Goal: Check status

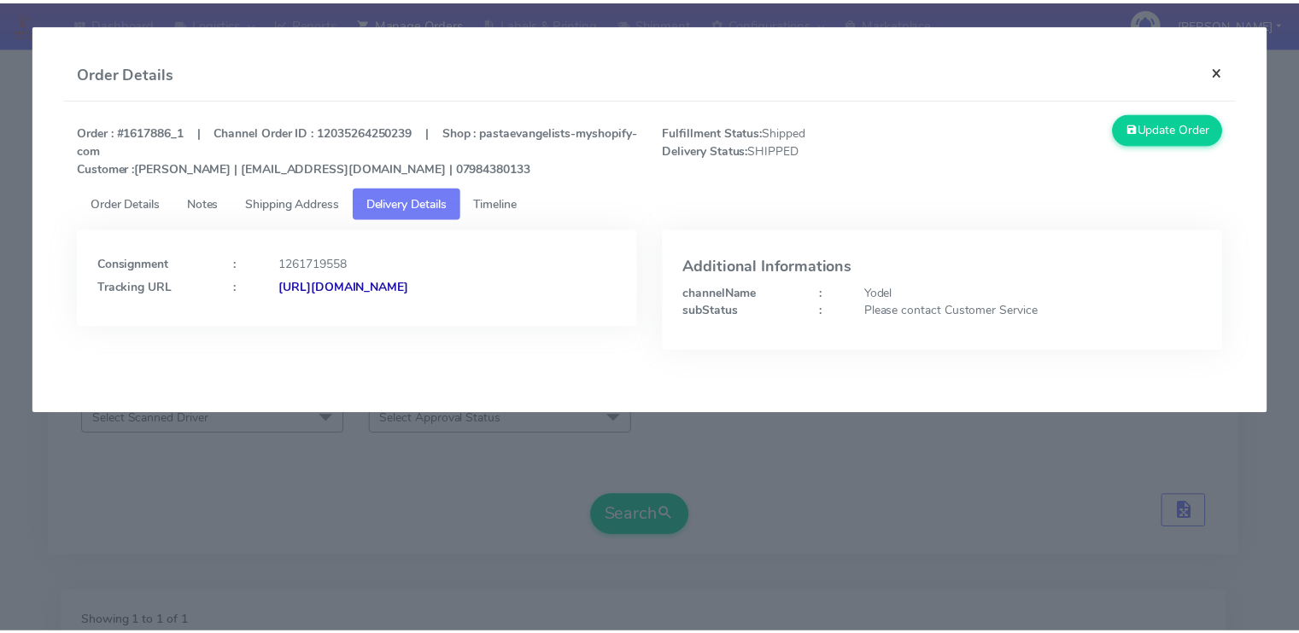
scroll to position [246, 0]
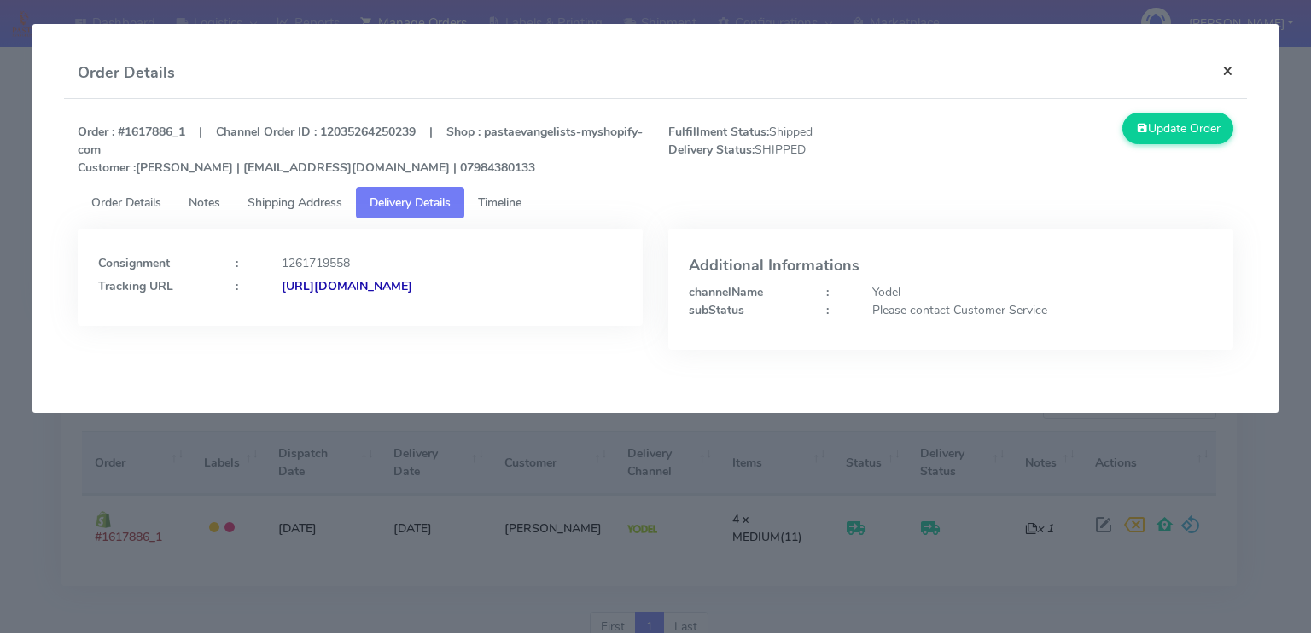
click at [1231, 73] on button "×" at bounding box center [1228, 70] width 38 height 45
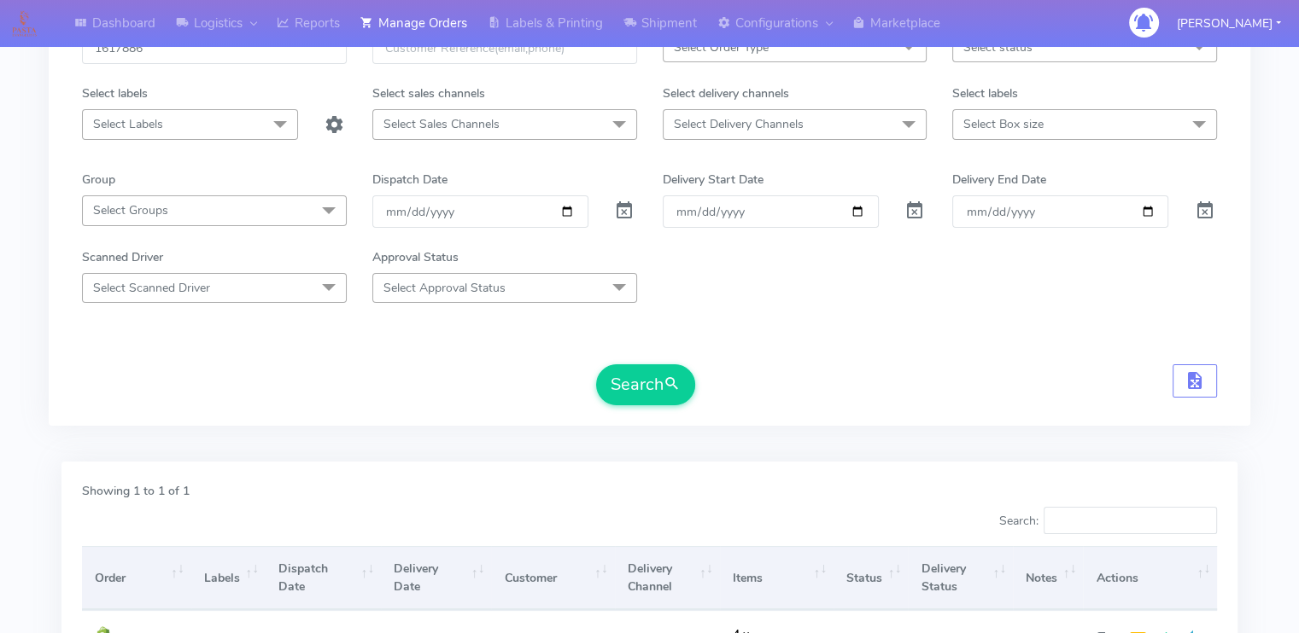
scroll to position [109, 0]
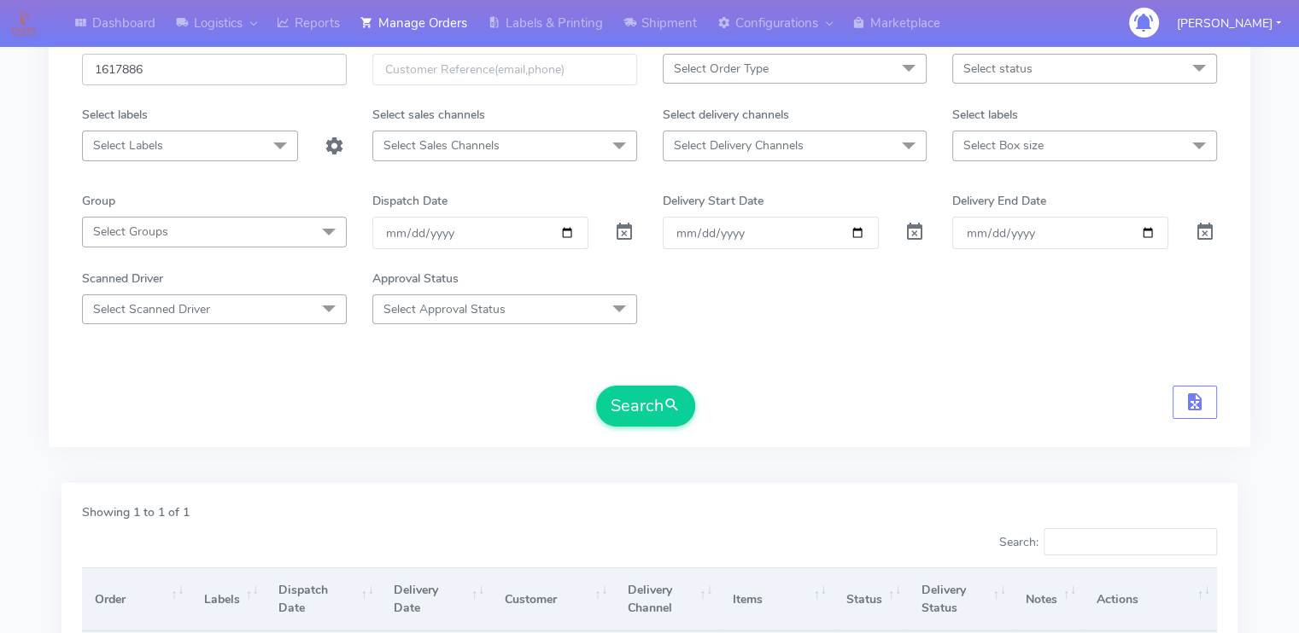
click at [178, 61] on input "1617886" at bounding box center [214, 70] width 265 height 32
paste input "9497"
type input "1619497"
click at [596, 386] on button "Search" at bounding box center [645, 406] width 99 height 41
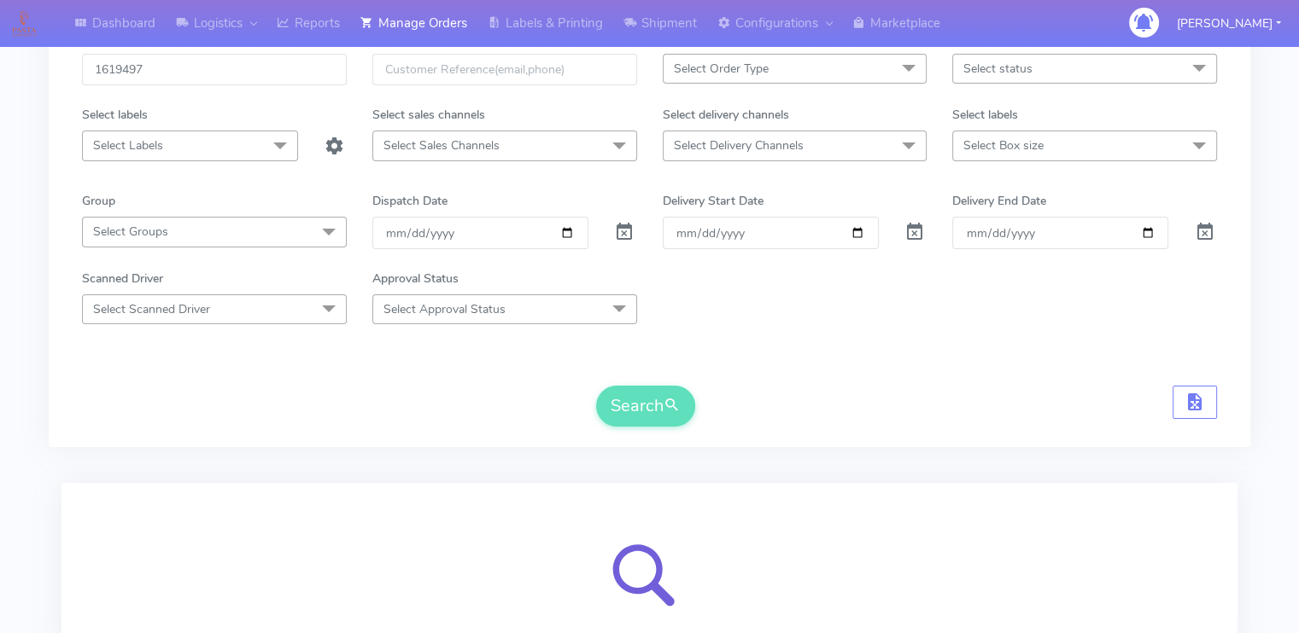
click at [255, 405] on div "Search" at bounding box center [649, 406] width 1135 height 41
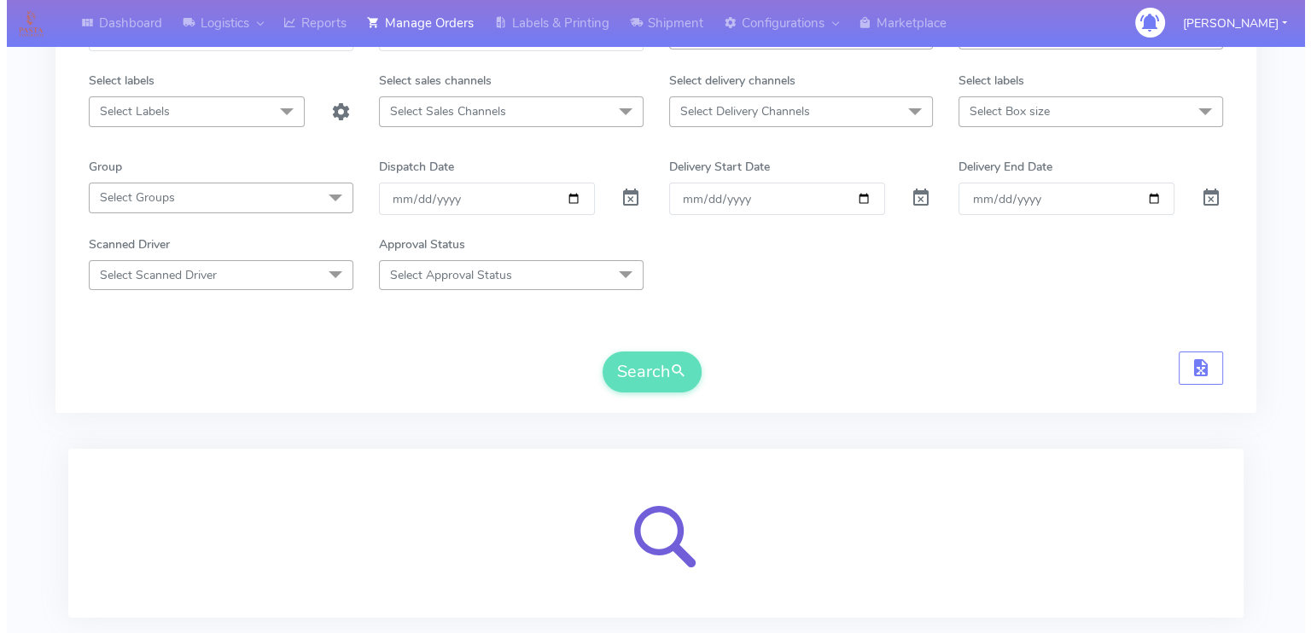
scroll to position [246, 0]
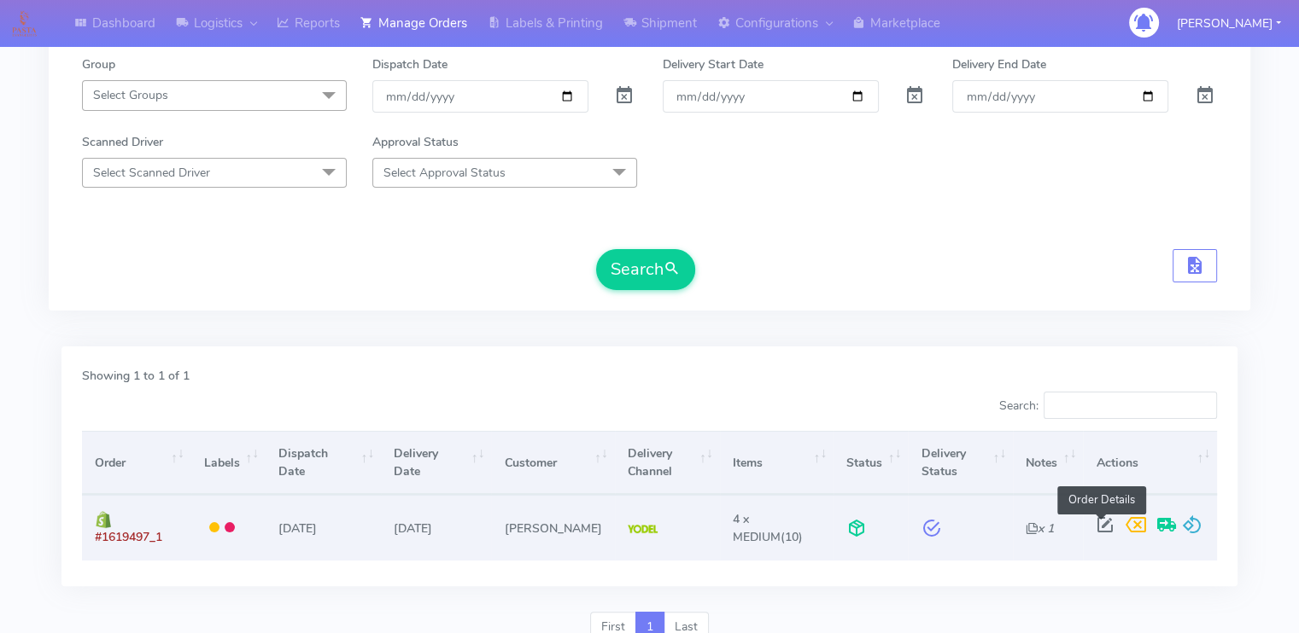
click at [1100, 522] on span at bounding box center [1104, 529] width 31 height 16
select select "5"
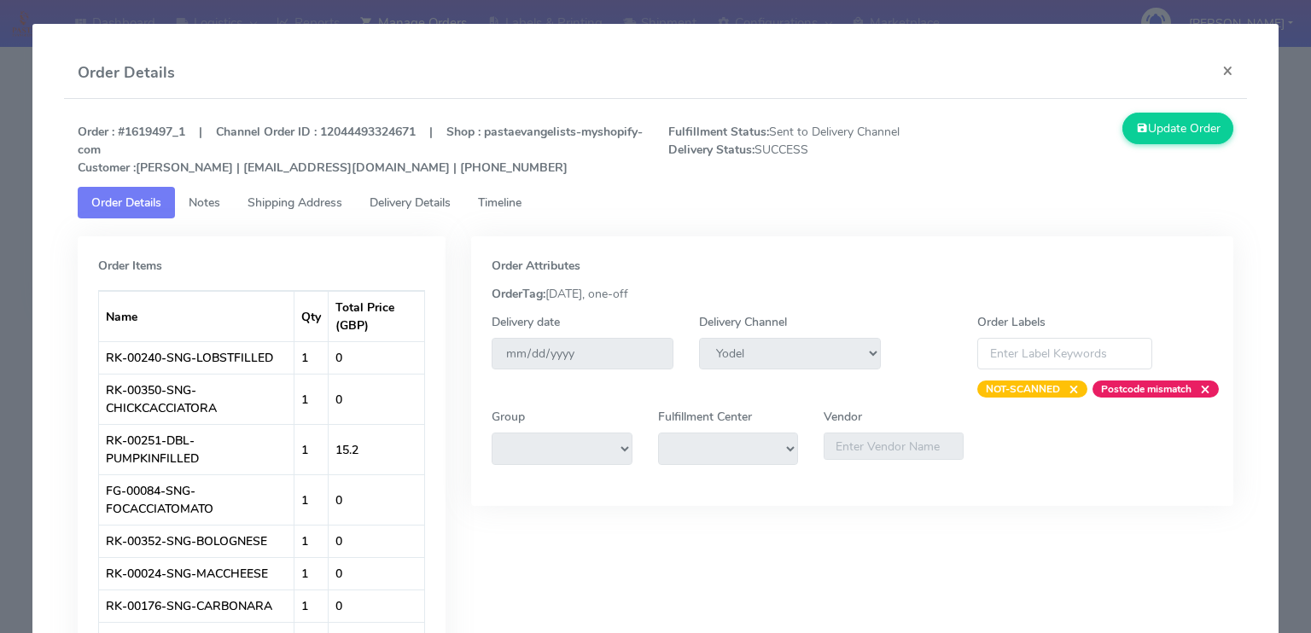
click at [436, 207] on span "Delivery Details" at bounding box center [410, 203] width 81 height 16
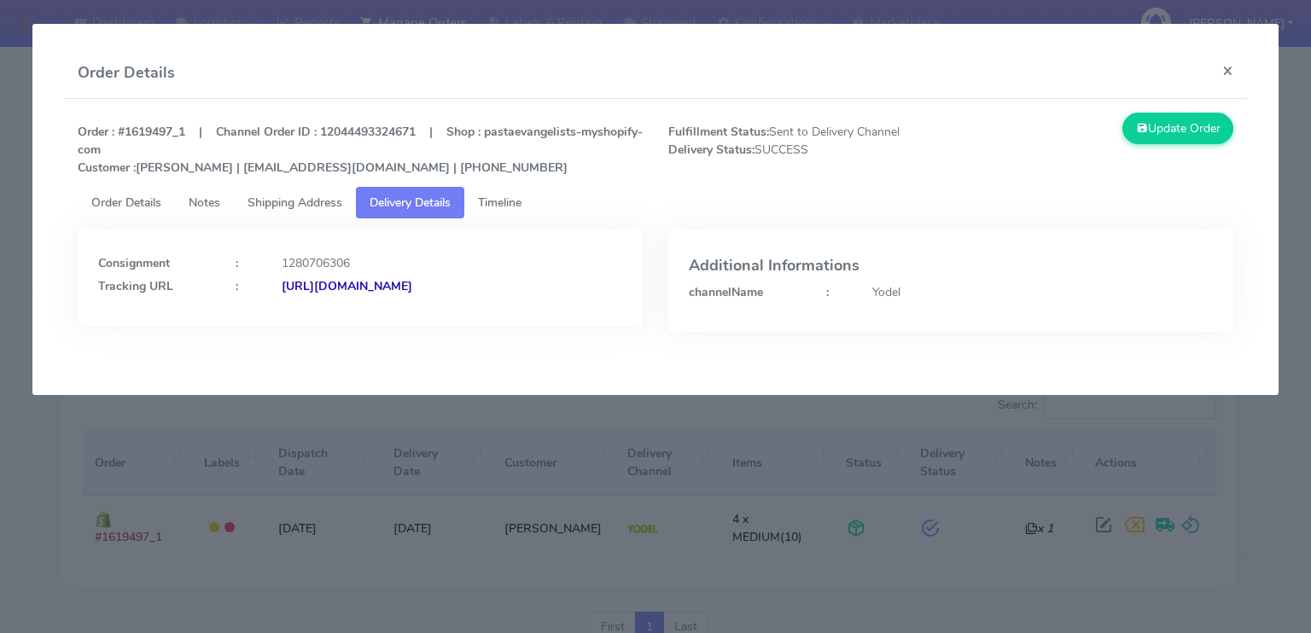
click at [412, 289] on strong "[URL][DOMAIN_NAME]" at bounding box center [347, 286] width 131 height 16
